Goal: Check status: Check status

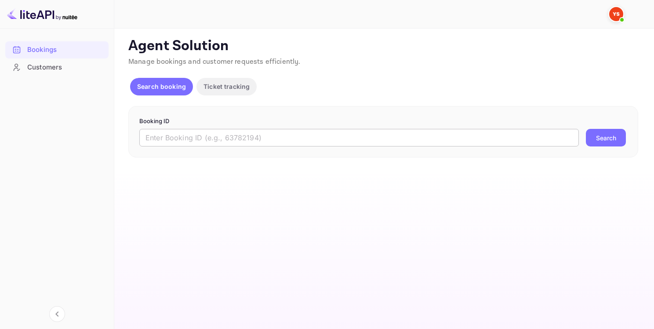
click at [203, 127] on form "Booking ID ​ Search" at bounding box center [383, 132] width 488 height 30
click at [205, 131] on input "text" at bounding box center [358, 138] width 439 height 18
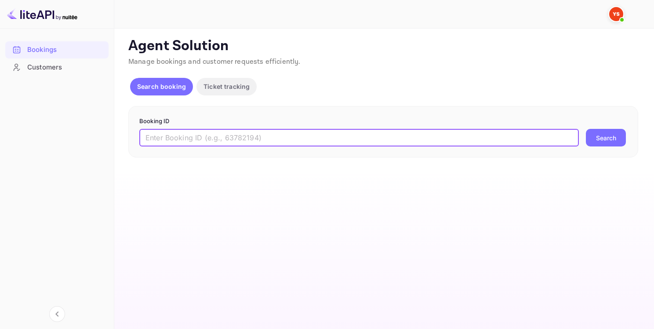
paste input "9434976"
type input "9434976"
click at [603, 142] on button "Search" at bounding box center [606, 138] width 40 height 18
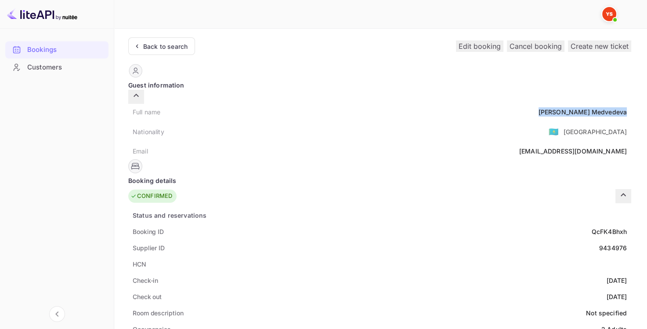
drag, startPoint x: 303, startPoint y: 102, endPoint x: 374, endPoint y: 104, distance: 71.2
click at [374, 104] on div "Full name [PERSON_NAME] Nationality 🇰🇿 [DEMOGRAPHIC_DATA] Email [EMAIL_ADDRESS]…" at bounding box center [379, 131] width 503 height 55
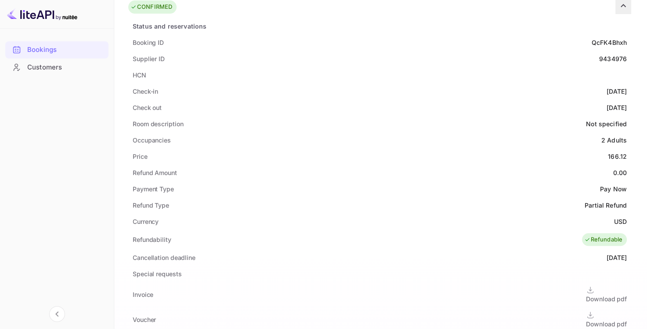
scroll to position [220, 0]
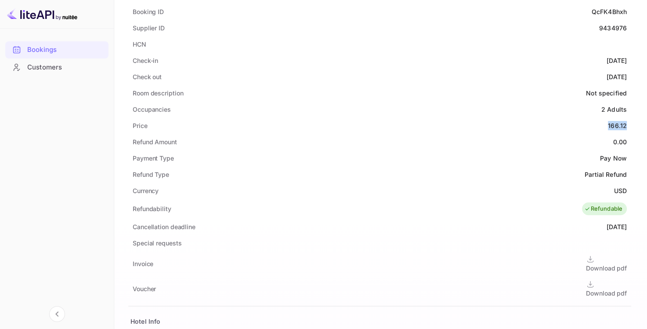
drag, startPoint x: 344, startPoint y: 111, endPoint x: 373, endPoint y: 111, distance: 29.0
click at [373, 111] on div "Status and reservations Booking ID QcFK4Bhxh Supplier ID 9434976 HCN Check-in […" at bounding box center [379, 226] width 503 height 479
copy div "166.12"
